Goal: Information Seeking & Learning: Learn about a topic

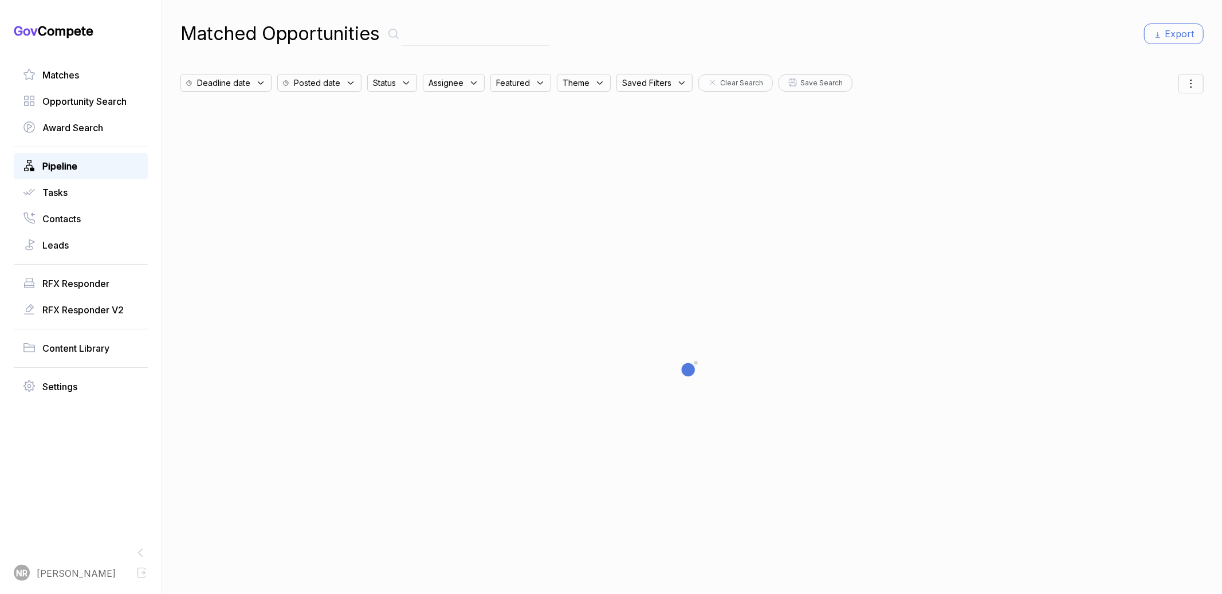
click at [91, 159] on link "Pipeline" at bounding box center [81, 166] width 116 height 14
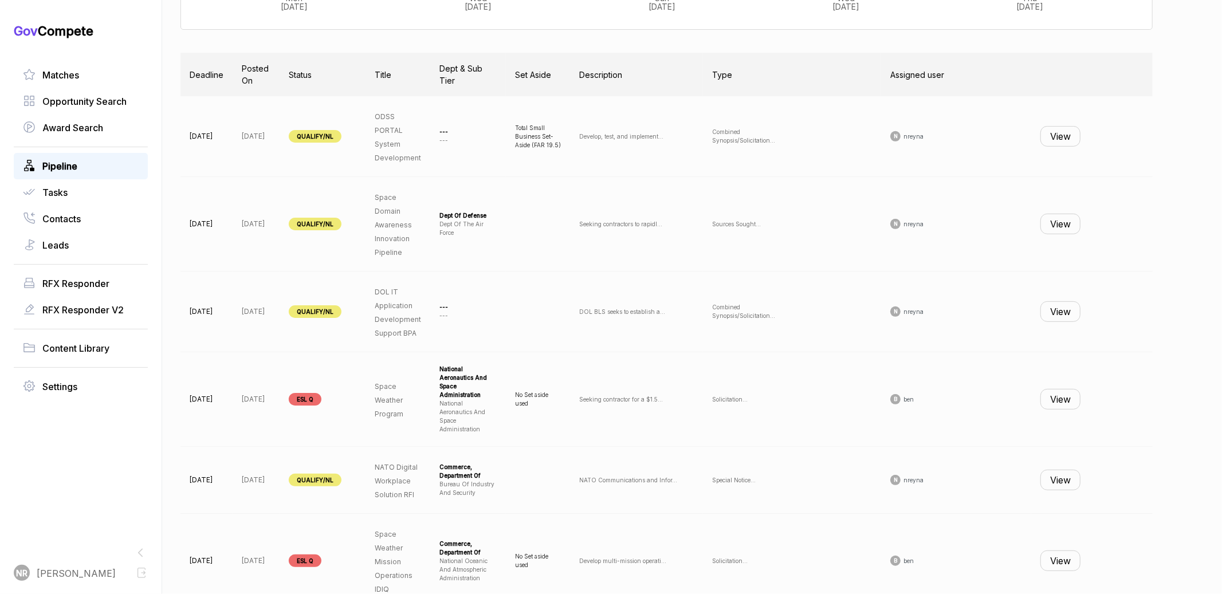
scroll to position [380, 0]
click at [1071, 132] on button "View" at bounding box center [1061, 135] width 40 height 21
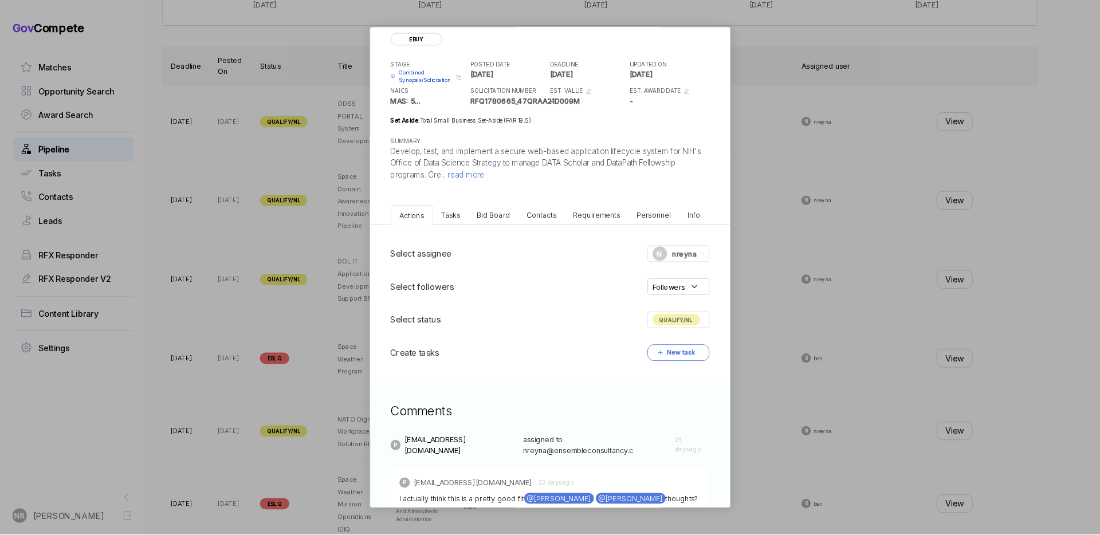
scroll to position [0, 0]
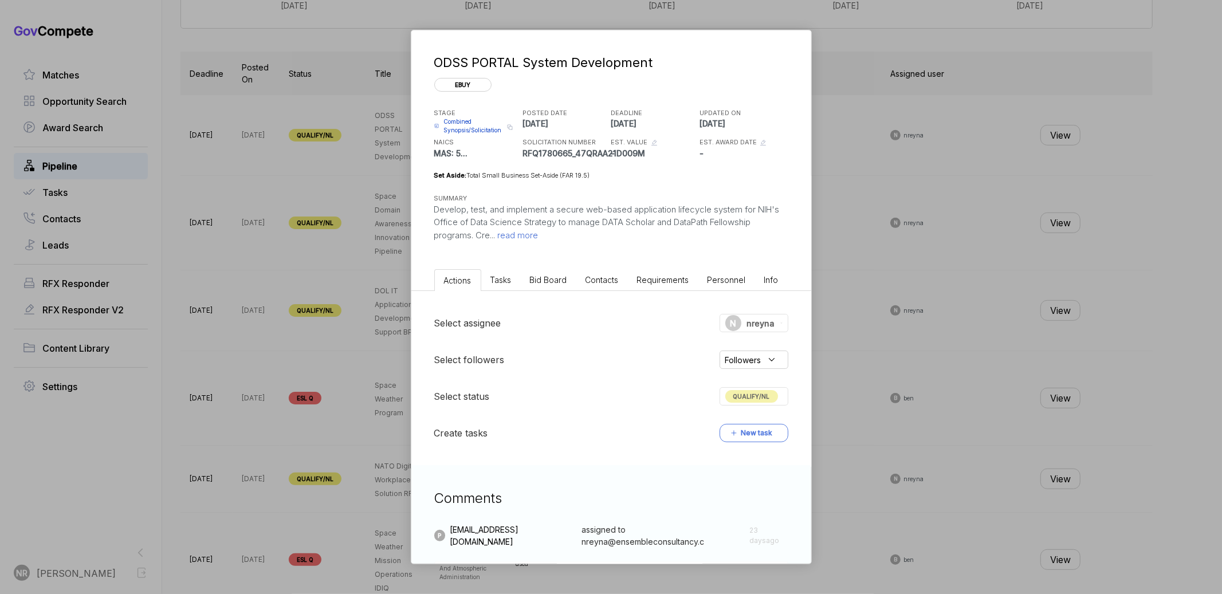
click at [524, 239] on span "read more" at bounding box center [517, 235] width 43 height 11
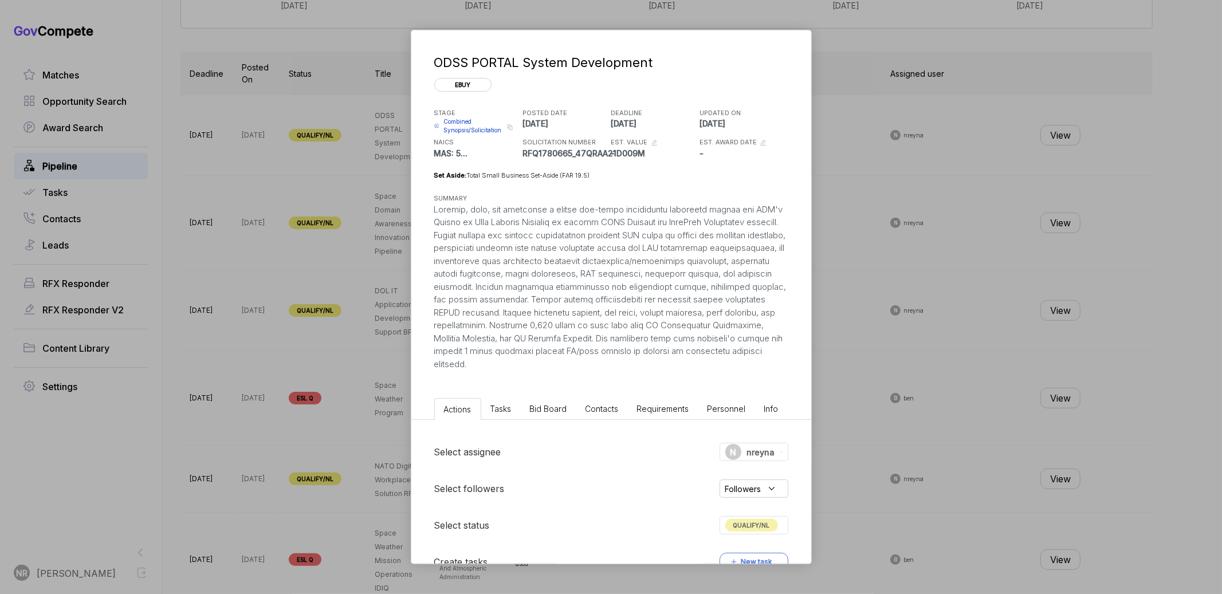
drag, startPoint x: 639, startPoint y: 373, endPoint x: 508, endPoint y: 271, distance: 165.4
click at [508, 271] on div "ODSS PORTAL System Development ebuy STAGE Combined Synopsis/Solicitation Copy l…" at bounding box center [611, 212] width 400 height 364
click at [824, 215] on div "ODSS PORTAL System Development ebuy STAGE Combined Synopsis/Solicitation Copy l…" at bounding box center [611, 297] width 1222 height 594
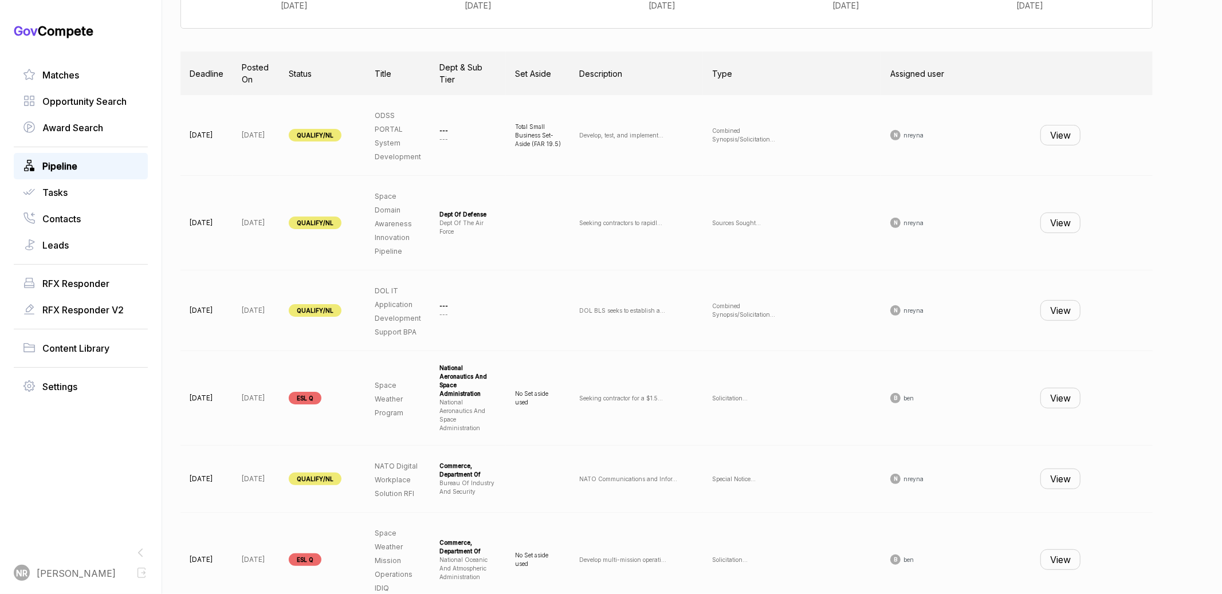
click at [1069, 223] on button "View" at bounding box center [1061, 223] width 40 height 21
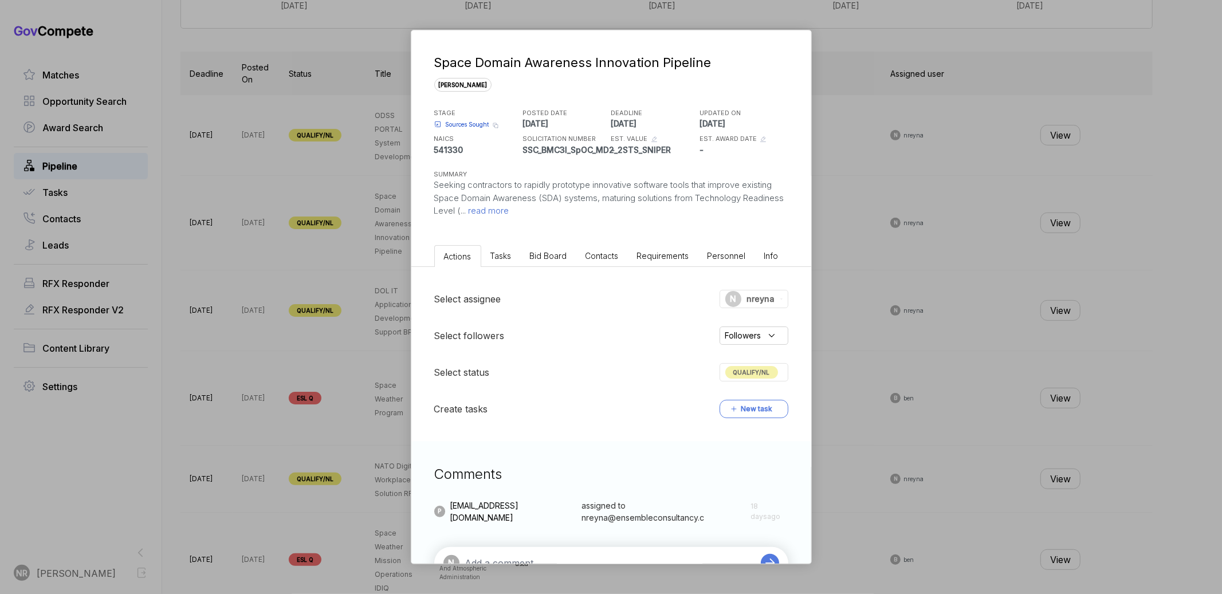
click at [548, 217] on p "Seeking contractors to rapidly prototype innovative software tools that improve…" at bounding box center [611, 198] width 354 height 39
click at [509, 210] on span "read more" at bounding box center [488, 210] width 43 height 11
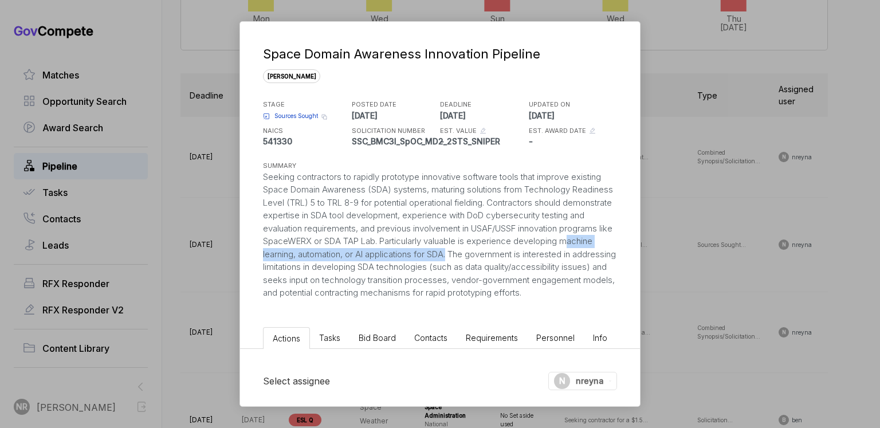
drag, startPoint x: 535, startPoint y: 254, endPoint x: 308, endPoint y: 252, distance: 227.0
click at [308, 252] on div "Seeking contractors to rapidly prototype innovative software tools that improve…" at bounding box center [440, 235] width 354 height 129
copy div "machine learning, automation, or AI applications for SDA"
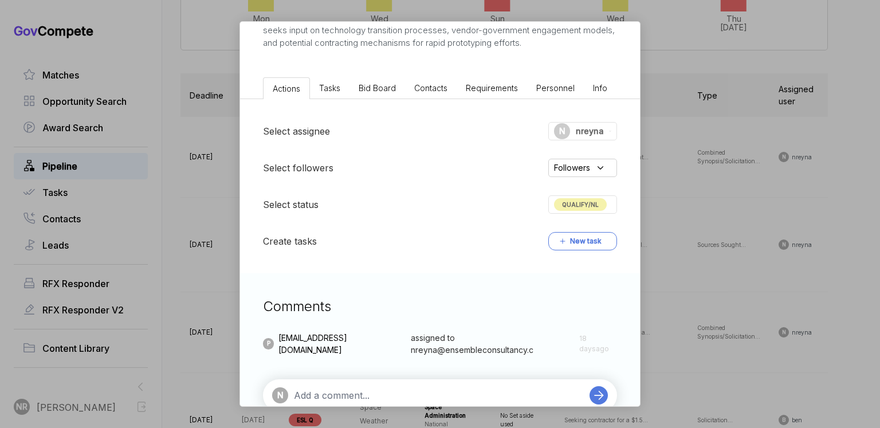
scroll to position [290, 0]
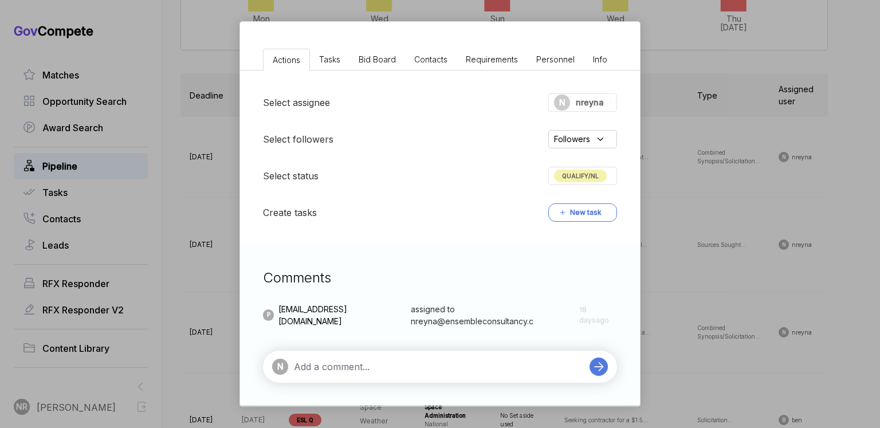
click at [477, 371] on textarea at bounding box center [439, 367] width 290 height 14
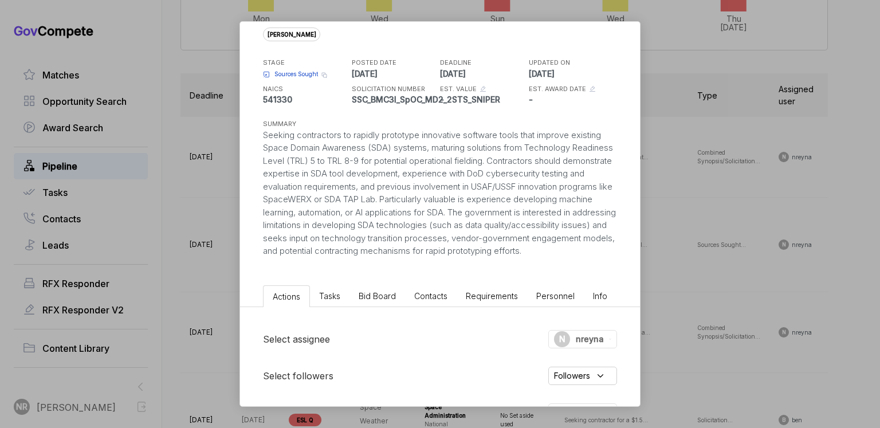
scroll to position [0, 0]
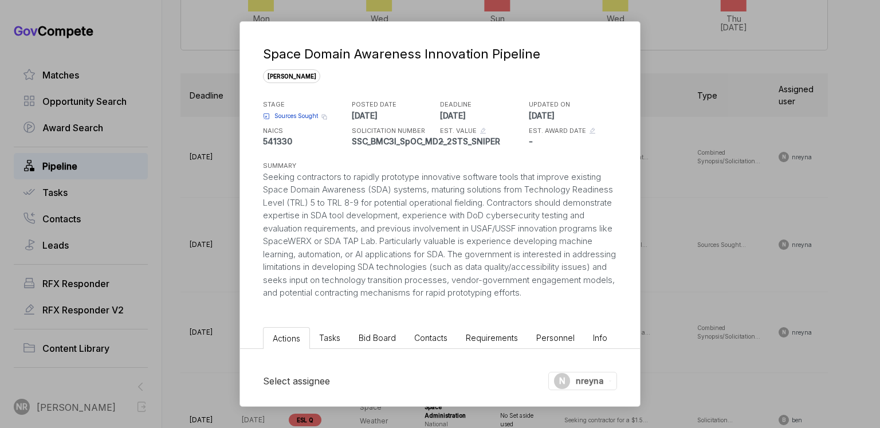
click at [641, 92] on div "Space Domain Awareness Innovation Pipeline [PERSON_NAME] STAGE Sources Sought C…" at bounding box center [440, 214] width 880 height 428
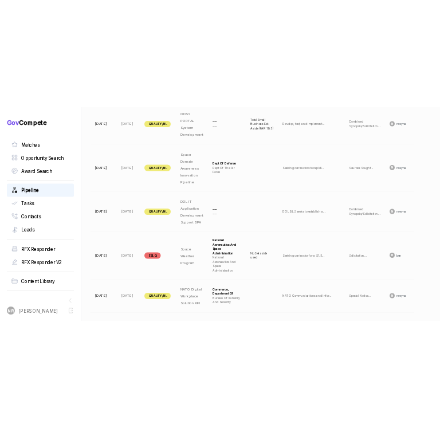
scroll to position [542, 0]
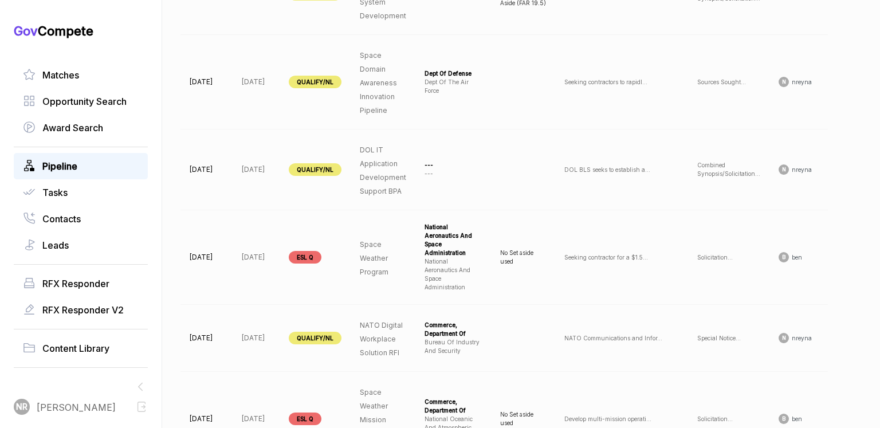
click at [217, 78] on p "[DATE]" at bounding box center [207, 82] width 34 height 10
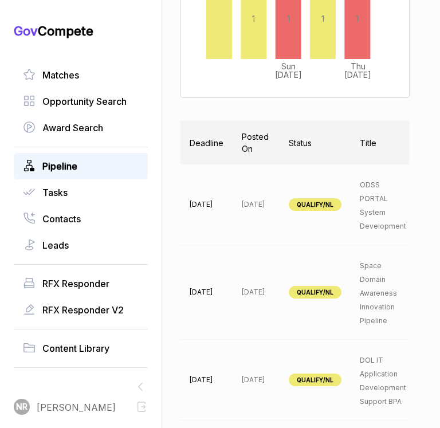
scroll to position [417, 0]
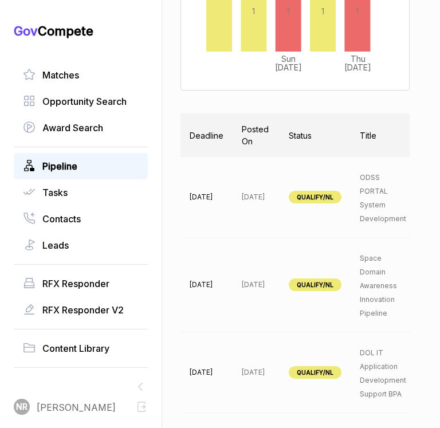
click at [257, 280] on p "[DATE]" at bounding box center [256, 285] width 29 height 10
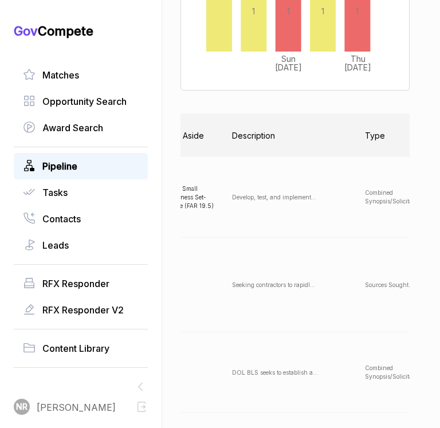
scroll to position [0, 477]
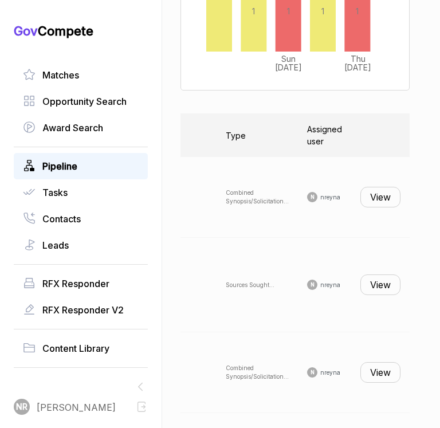
click at [378, 280] on button "View" at bounding box center [380, 285] width 40 height 21
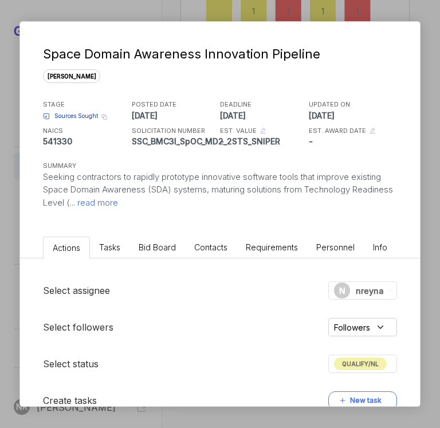
click at [118, 202] on span "read more" at bounding box center [96, 202] width 43 height 11
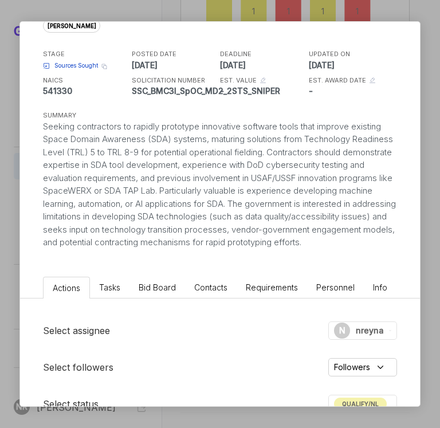
scroll to position [66, 0]
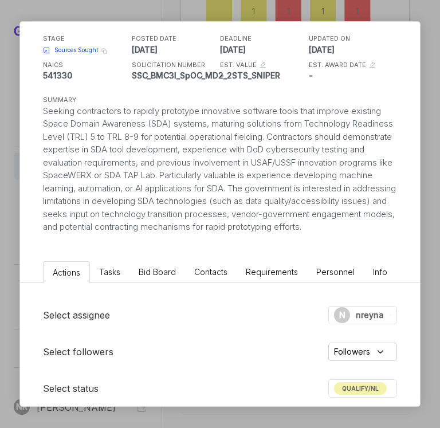
click at [15, 247] on div "Space Domain Awareness Innovation Pipeline [PERSON_NAME] STAGE Sources Sought C…" at bounding box center [220, 214] width 440 height 428
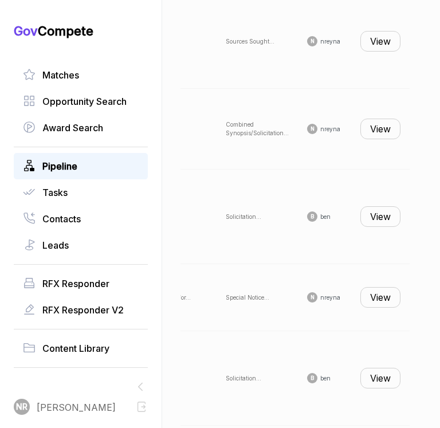
scroll to position [681, 0]
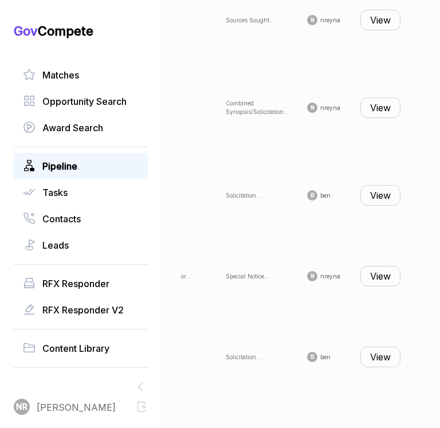
click at [374, 266] on button "View" at bounding box center [380, 276] width 40 height 21
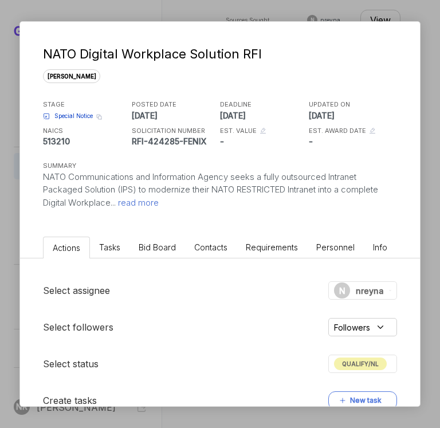
click at [428, 96] on div "NATO Digital Workplace Solution RFI [PERSON_NAME] STAGE Special Notice Copy lin…" at bounding box center [220, 214] width 440 height 428
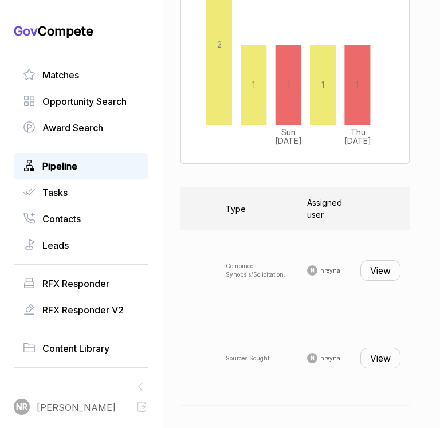
scroll to position [520, 0]
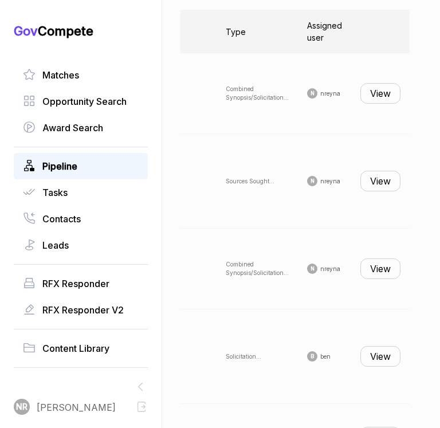
click at [352, 266] on td "View" at bounding box center [380, 269] width 58 height 81
click at [360, 264] on button "View" at bounding box center [380, 268] width 40 height 21
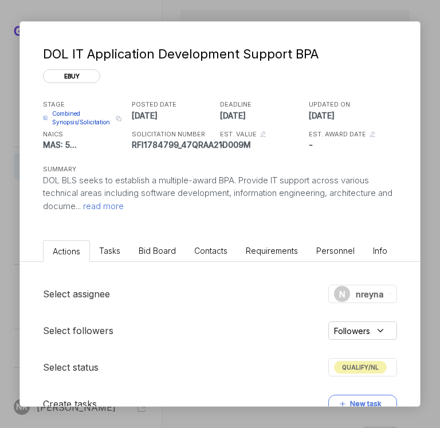
click at [124, 206] on span "read more" at bounding box center [102, 206] width 43 height 11
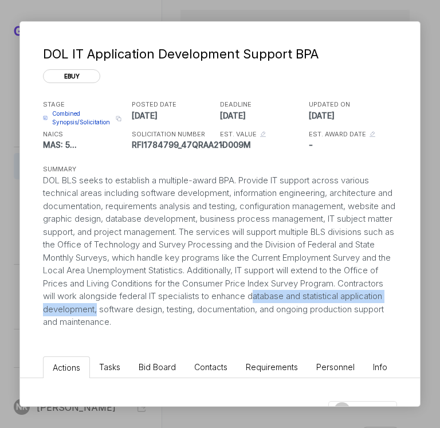
drag, startPoint x: 238, startPoint y: 309, endPoint x: 17, endPoint y: 310, distance: 220.7
click at [17, 310] on div "DOL IT Application Development Support BPA ebuy STAGE Combined Synopsis/Solicit…" at bounding box center [220, 214] width 440 height 428
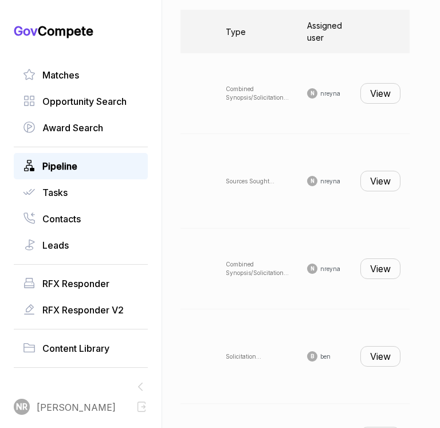
click at [375, 261] on button "View" at bounding box center [380, 268] width 40 height 21
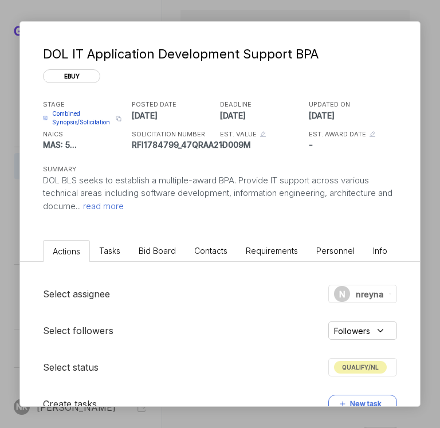
click at [124, 206] on span "read more" at bounding box center [102, 206] width 43 height 11
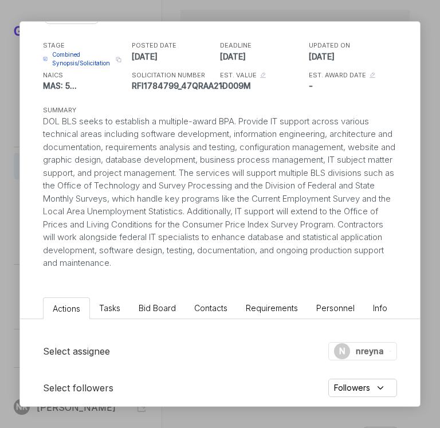
scroll to position [0, 0]
